Goal: Information Seeking & Learning: Learn about a topic

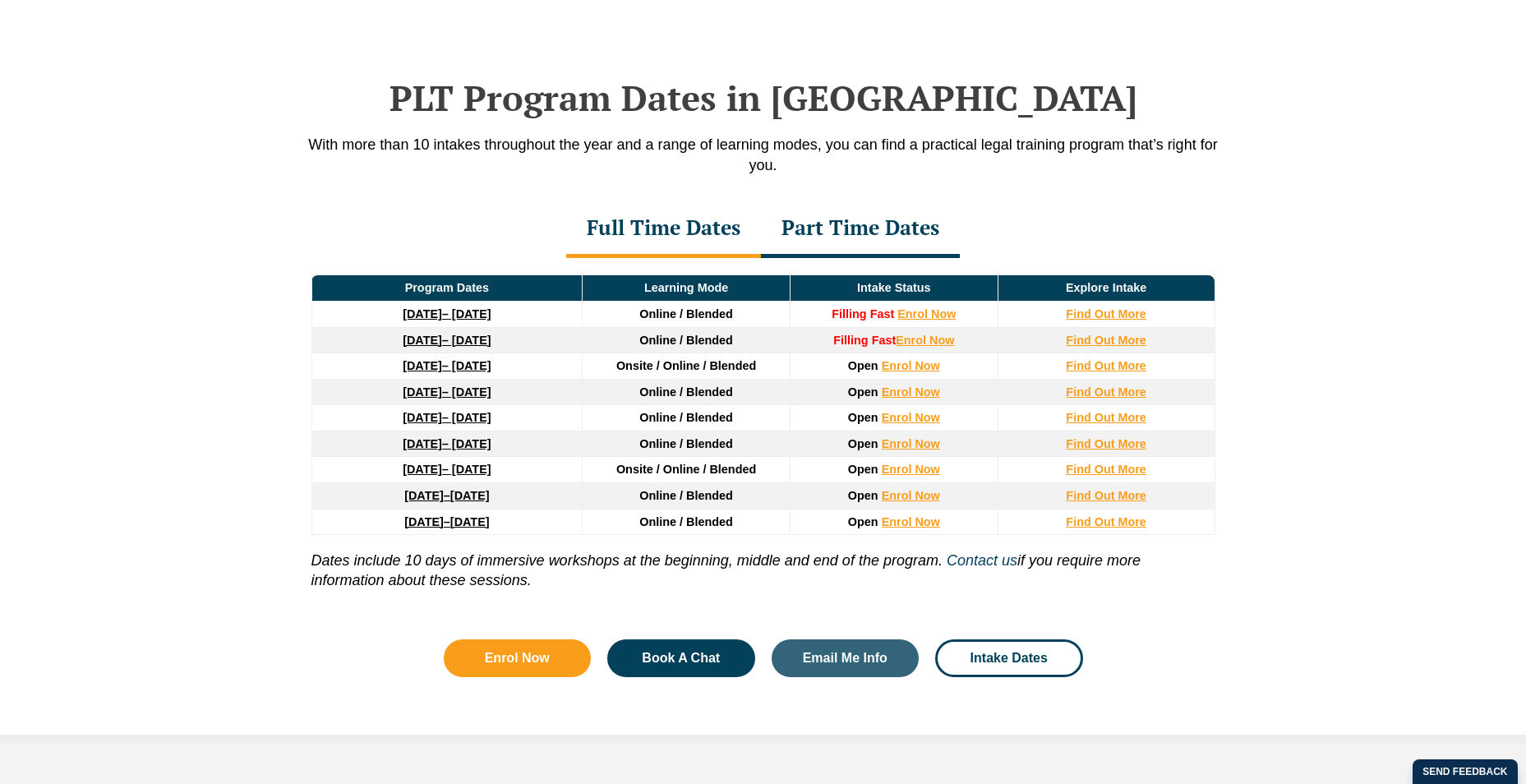
click at [827, 106] on button "Cancel" at bounding box center [820, 105] width 84 height 41
